Goal: Task Accomplishment & Management: Use online tool/utility

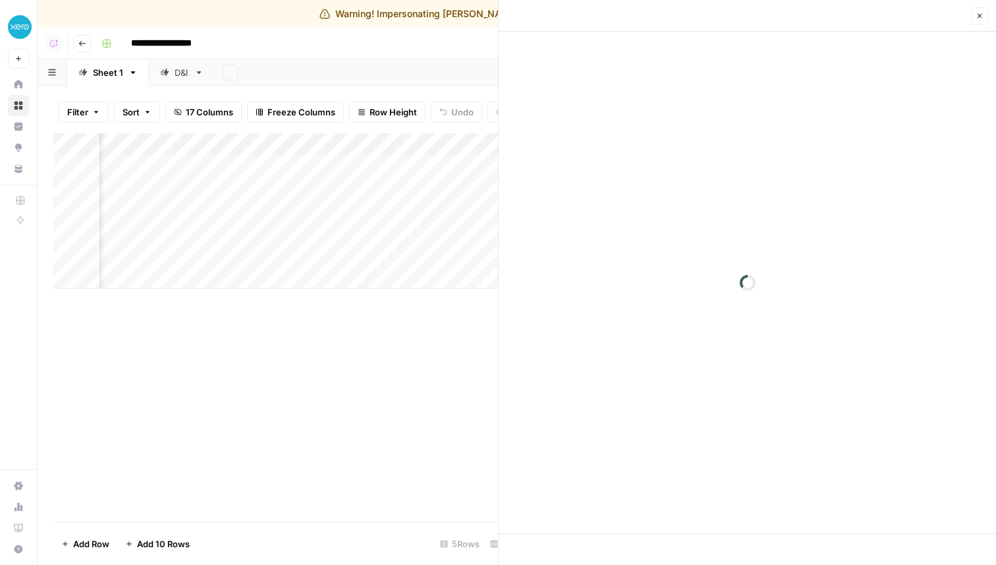
scroll to position [0, 1053]
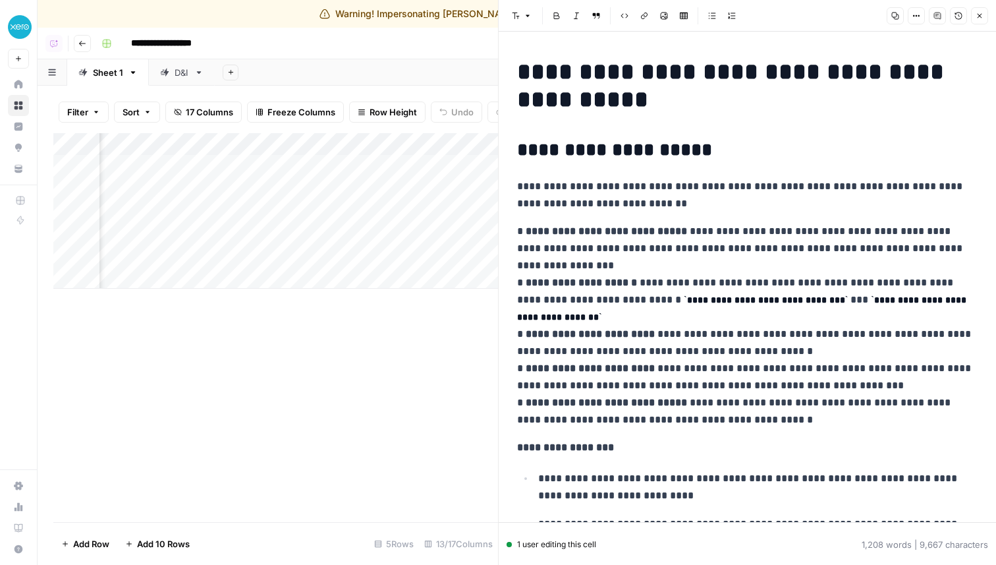
click at [987, 17] on button "Close" at bounding box center [979, 15] width 17 height 17
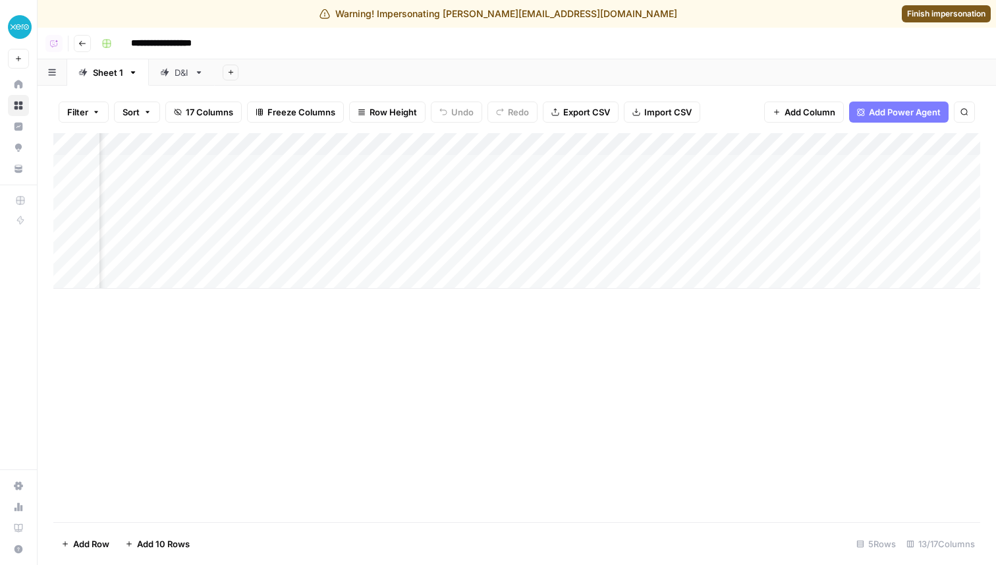
scroll to position [0, 721]
click at [914, 208] on div "Add Column" at bounding box center [516, 210] width 927 height 155
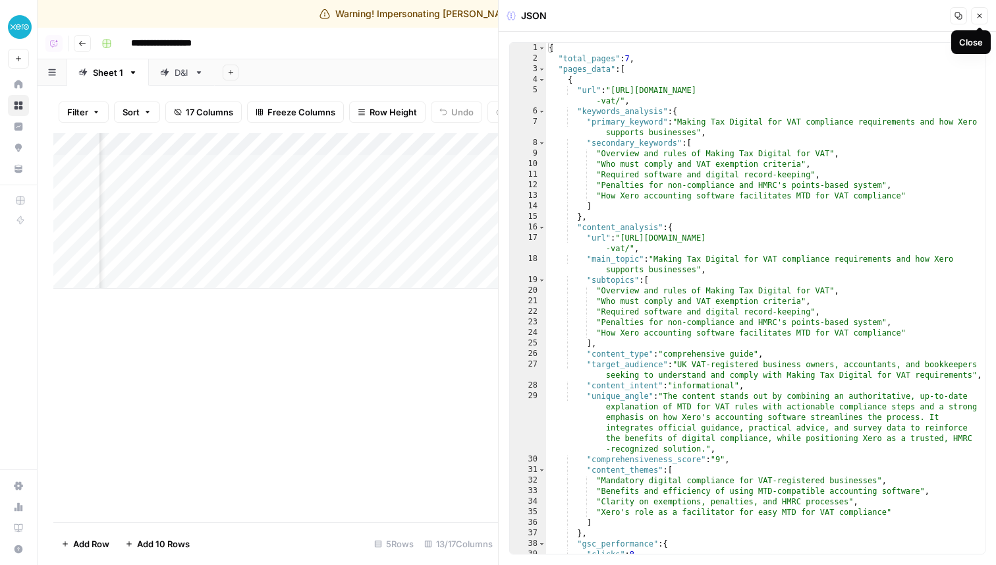
click at [974, 18] on button "Close" at bounding box center [979, 15] width 17 height 17
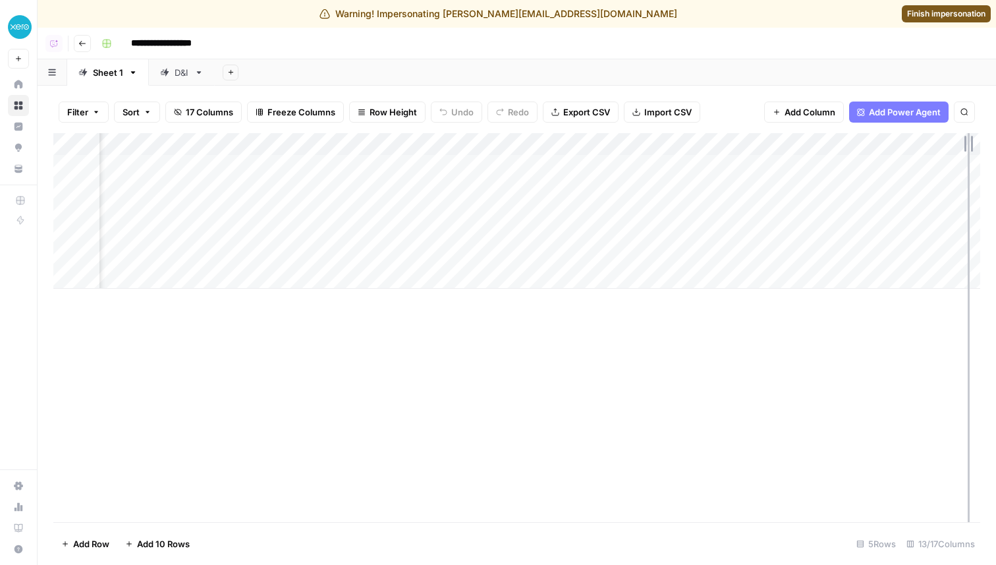
drag, startPoint x: 930, startPoint y: 142, endPoint x: 968, endPoint y: 143, distance: 37.6
click at [968, 143] on div "Add Column" at bounding box center [516, 210] width 927 height 155
click at [894, 213] on div "Add Column" at bounding box center [516, 210] width 927 height 155
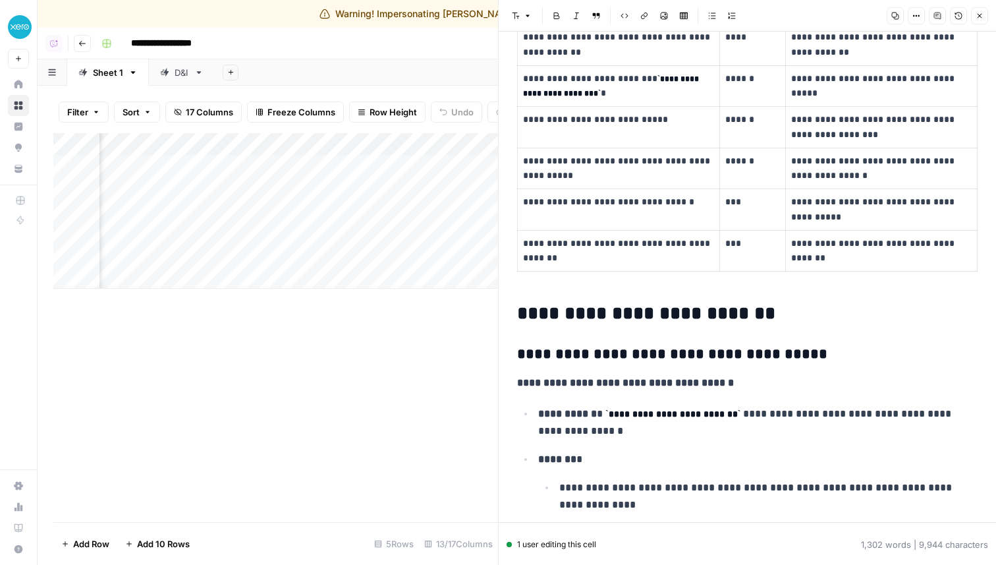
scroll to position [640, 0]
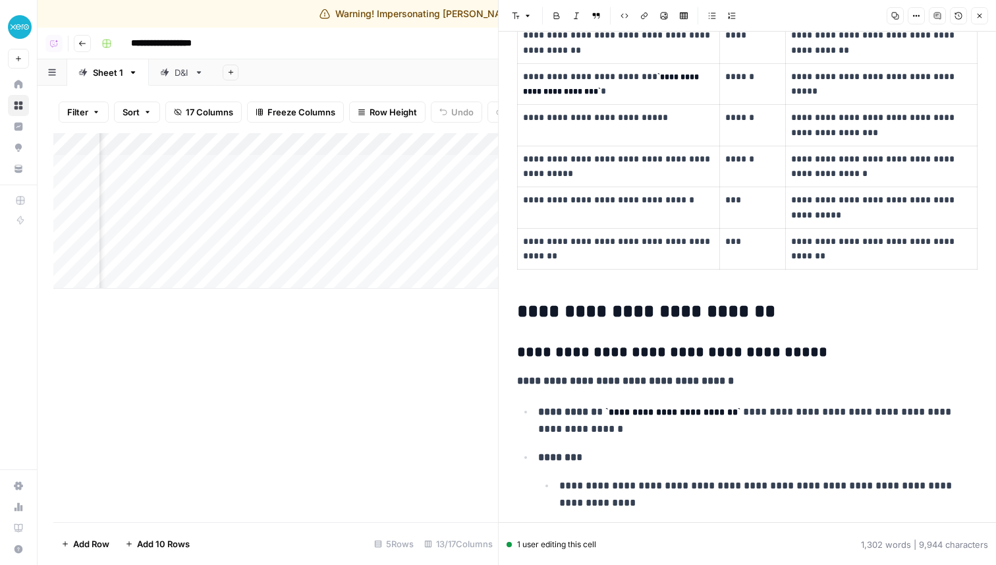
click at [510, 543] on div at bounding box center [509, 543] width 5 height 5
click at [543, 545] on div "1 user editing this cell" at bounding box center [552, 544] width 90 height 12
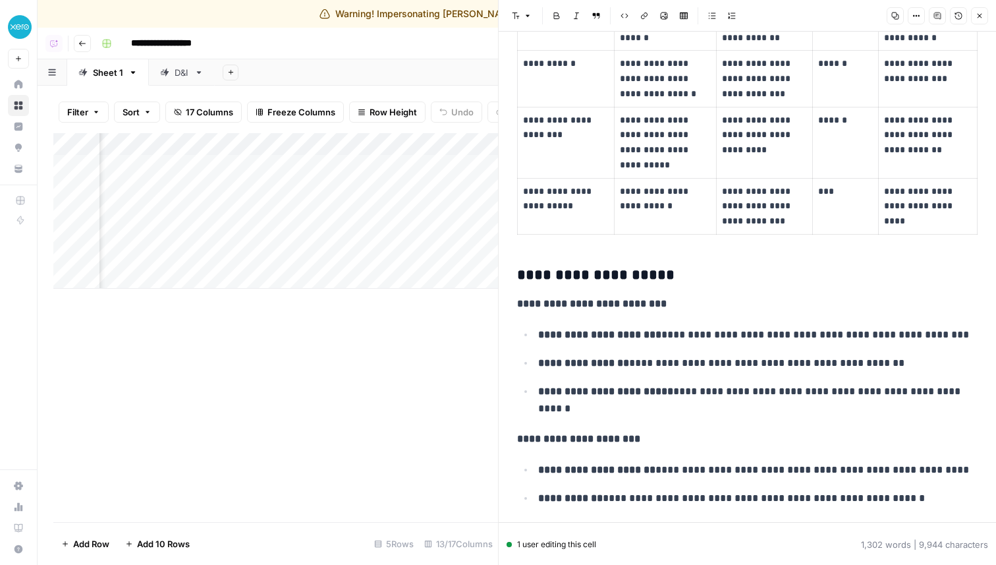
scroll to position [3831, 0]
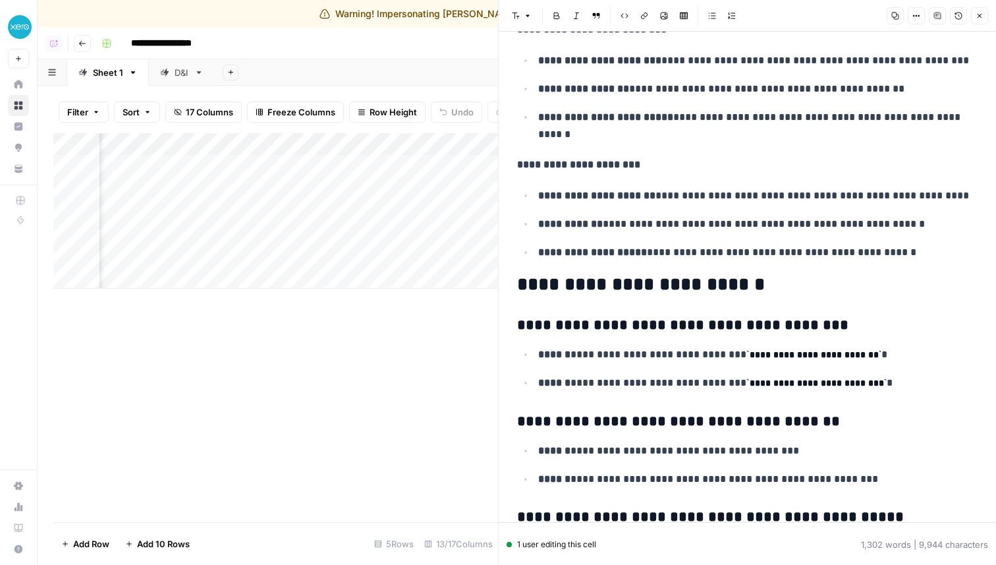
click at [977, 18] on icon "button" at bounding box center [980, 16] width 8 height 8
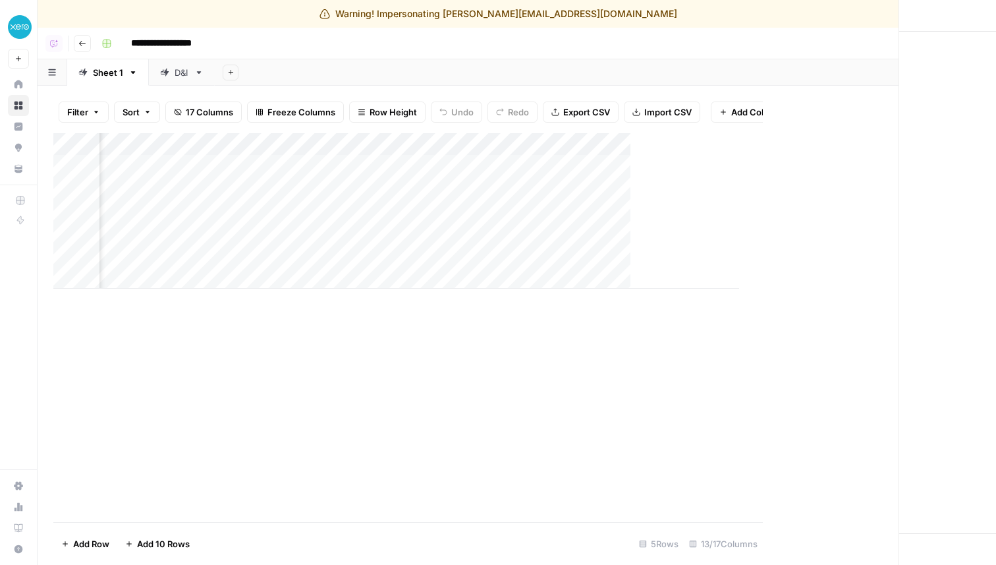
scroll to position [0, 1045]
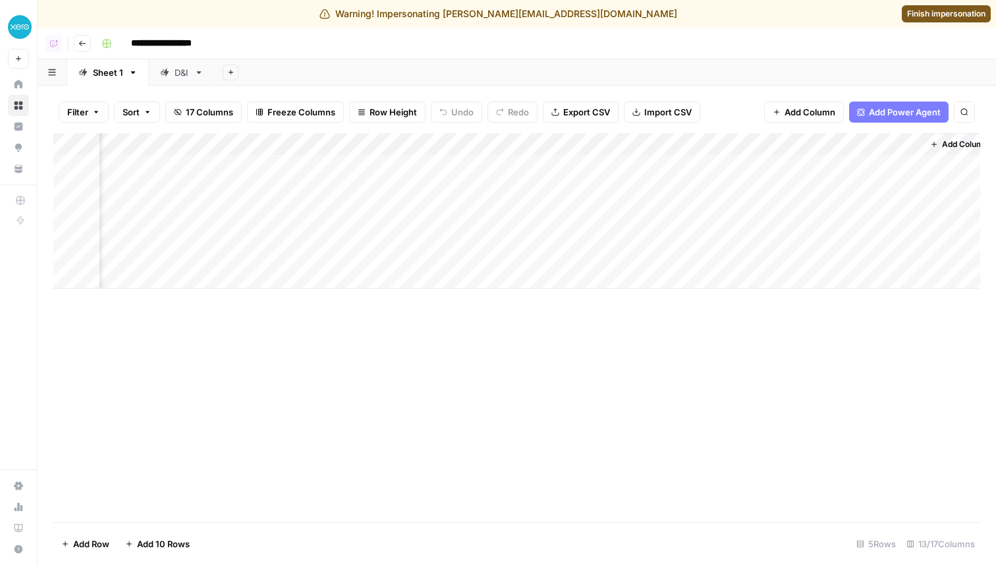
click at [970, 13] on span "Finish impersonation" at bounding box center [946, 14] width 78 height 12
